Goal: Task Accomplishment & Management: Complete application form

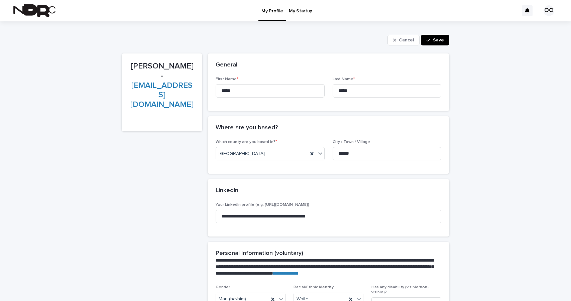
click at [302, 16] on link "My Startup" at bounding box center [300, 10] width 29 height 21
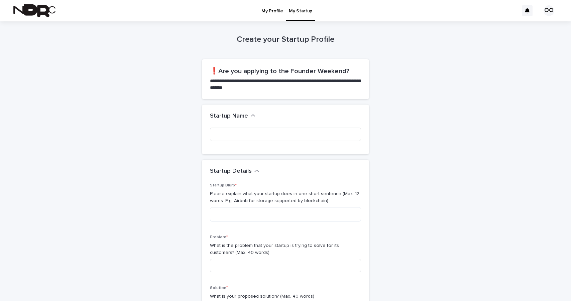
click at [274, 13] on p "My Profile" at bounding box center [272, 7] width 21 height 14
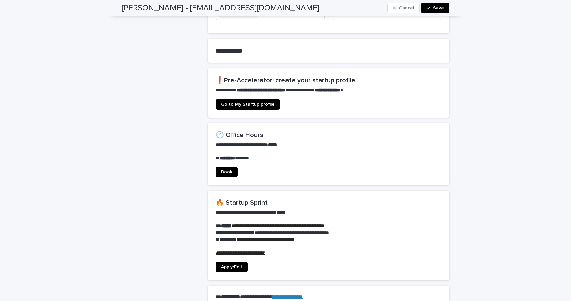
scroll to position [423, 0]
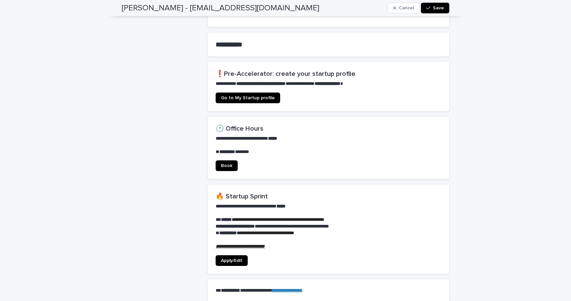
click at [241, 259] on link "Apply/Edit" at bounding box center [232, 261] width 32 height 11
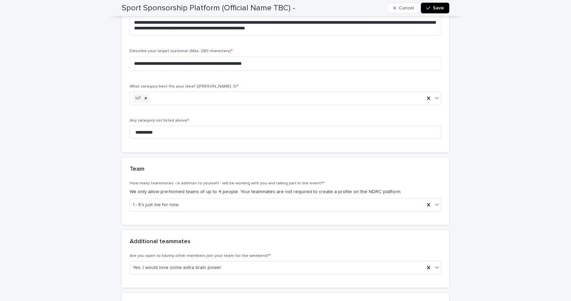
scroll to position [151, 0]
